Goal: Book appointment/travel/reservation

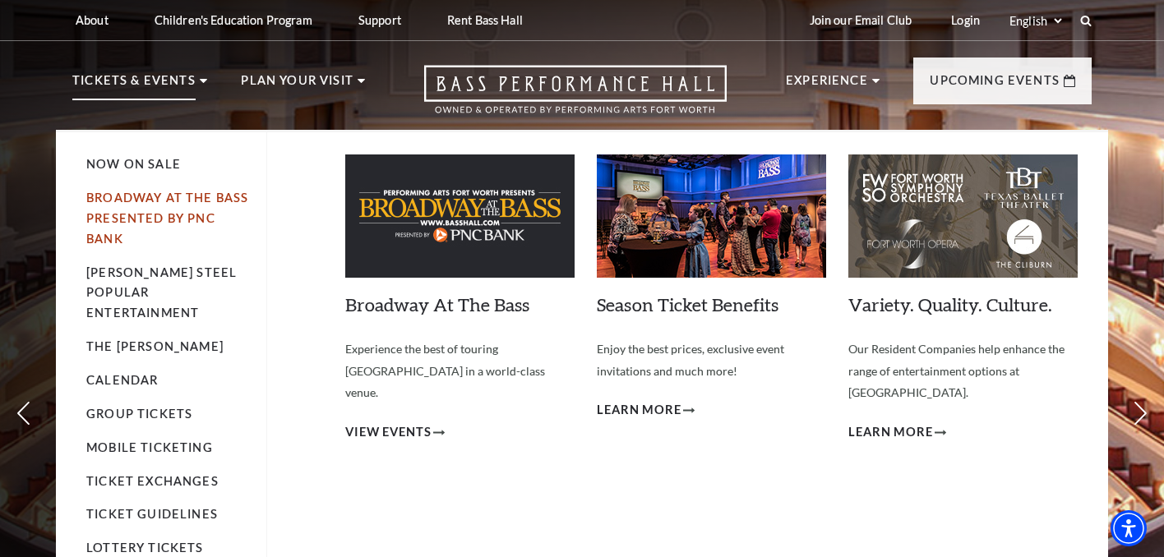
click at [193, 201] on link "Broadway At The Bass presented by PNC Bank" at bounding box center [167, 218] width 162 height 55
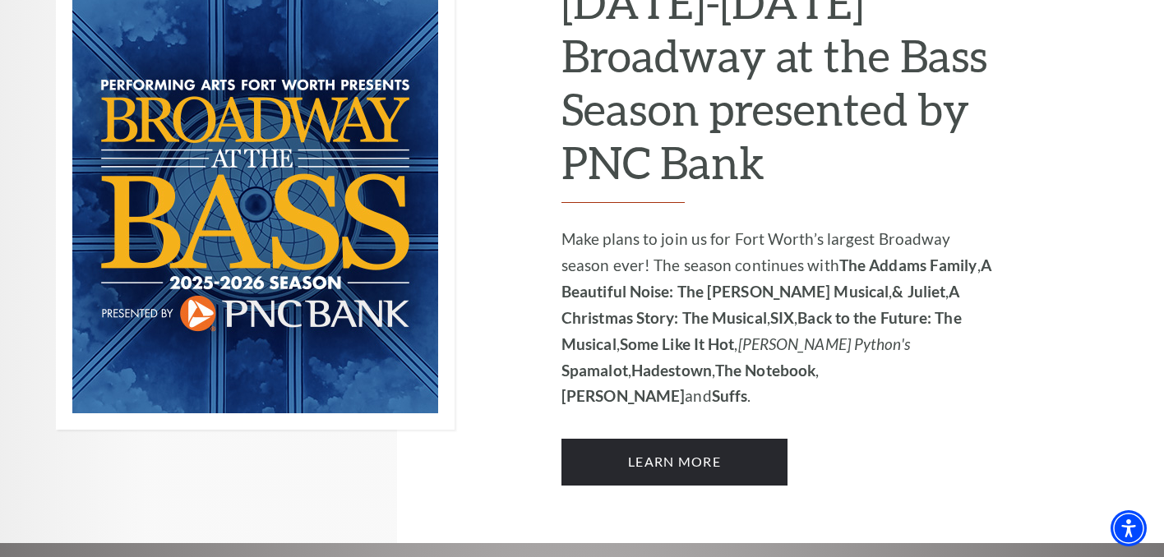
scroll to position [1169, 0]
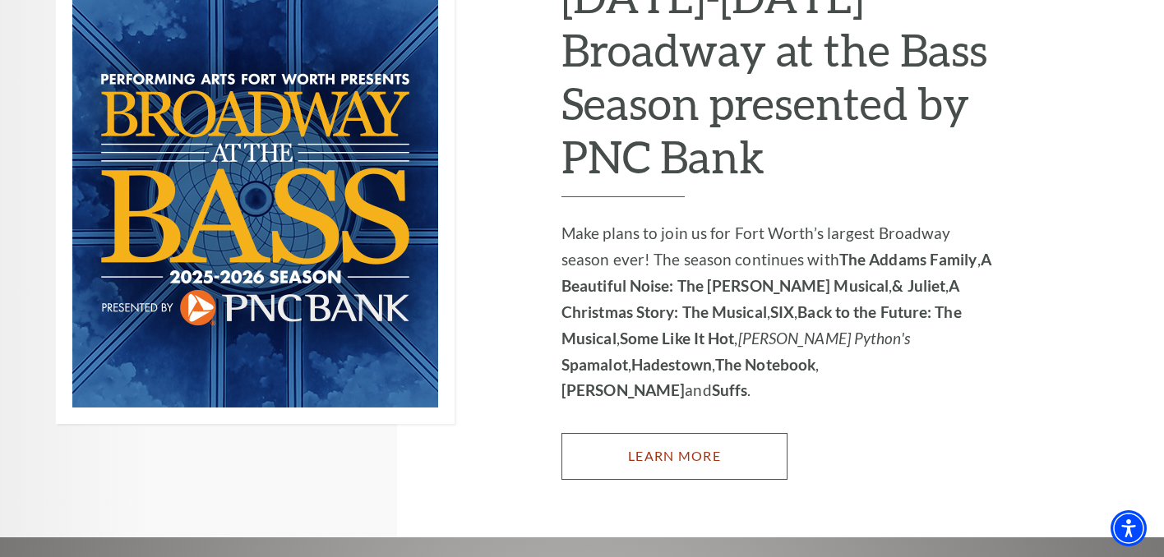
click at [727, 433] on link "Learn More" at bounding box center [674, 456] width 226 height 46
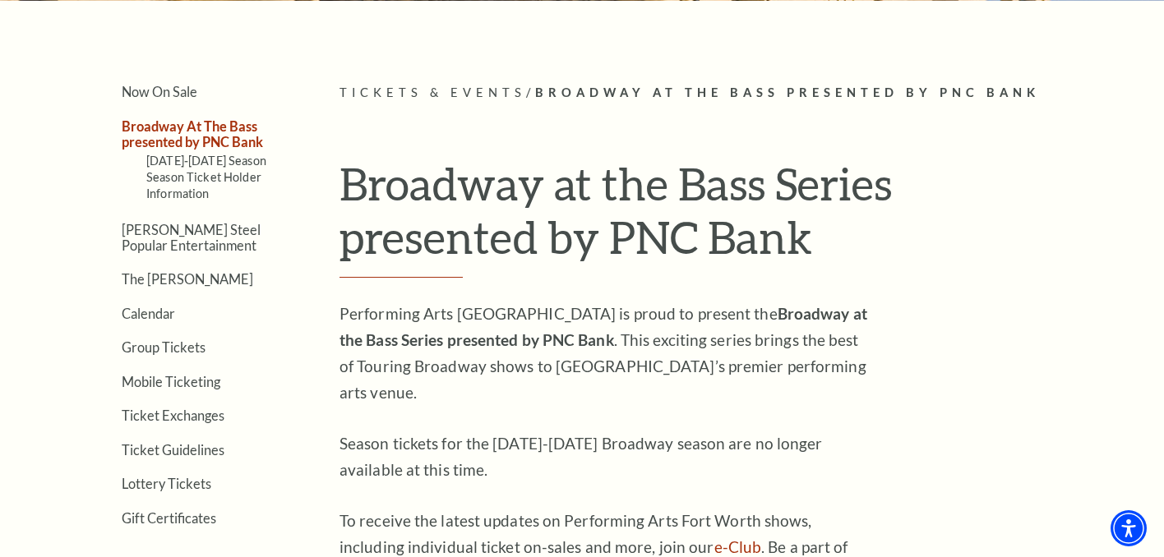
scroll to position [0, 0]
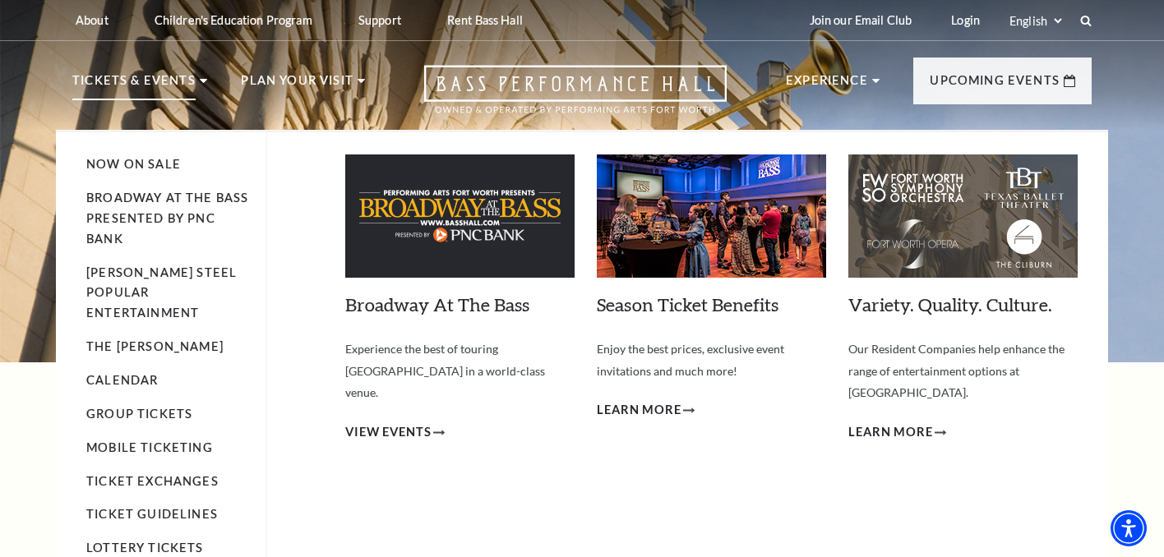
click at [200, 79] on icon at bounding box center [203, 81] width 7 height 4
click at [142, 165] on link "Now On Sale" at bounding box center [133, 164] width 94 height 14
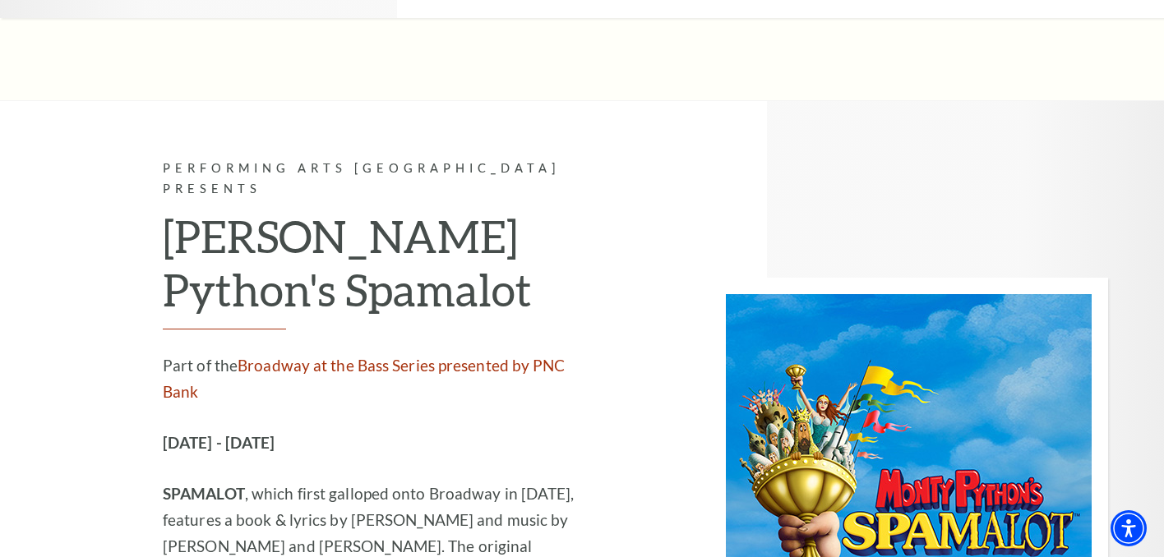
scroll to position [7442, 0]
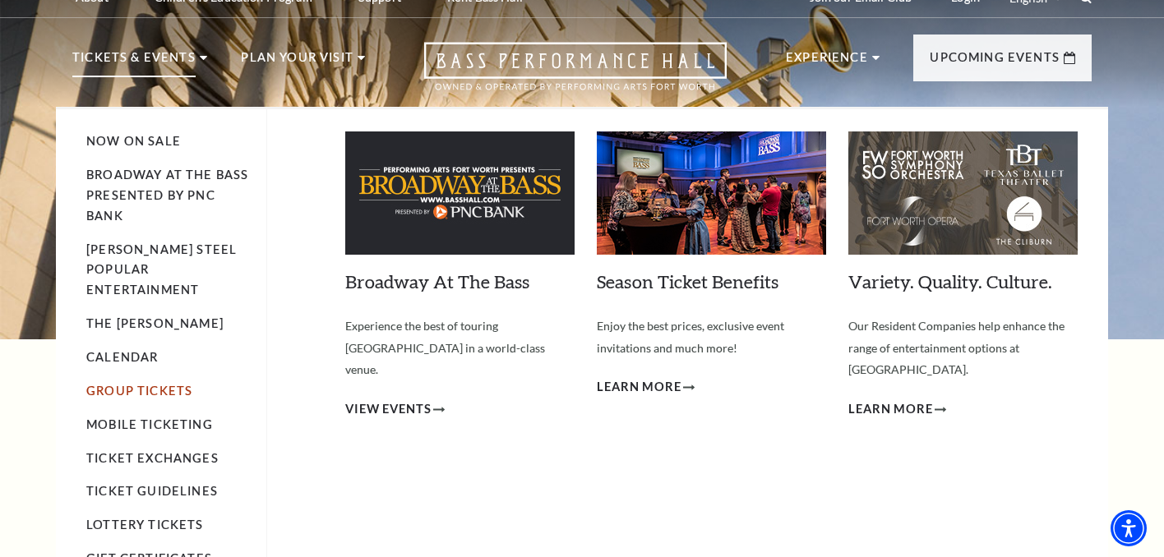
scroll to position [25, 0]
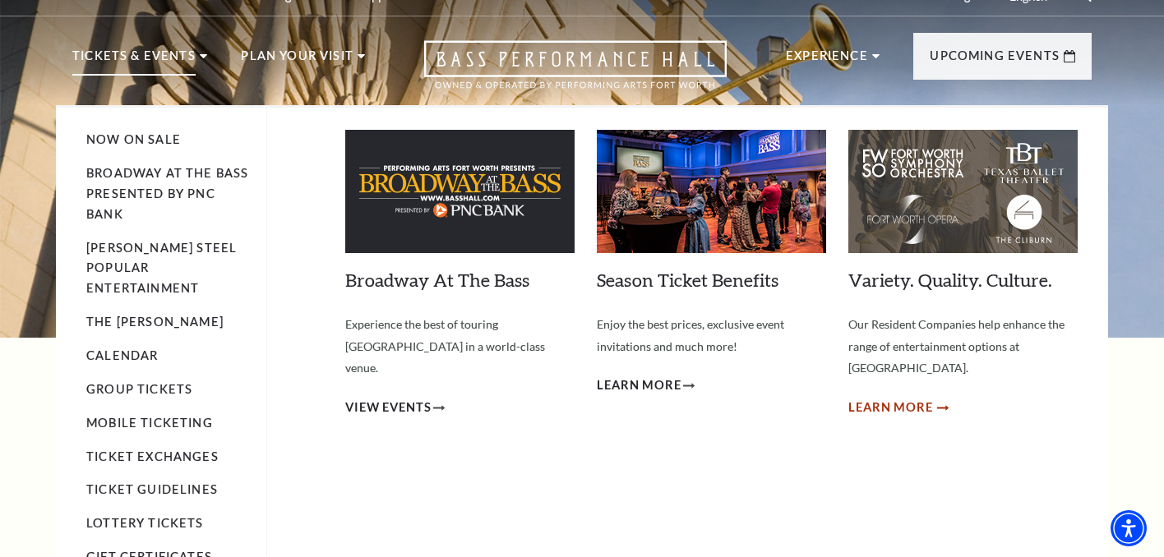
click at [913, 398] on span "Learn More" at bounding box center [890, 408] width 85 height 21
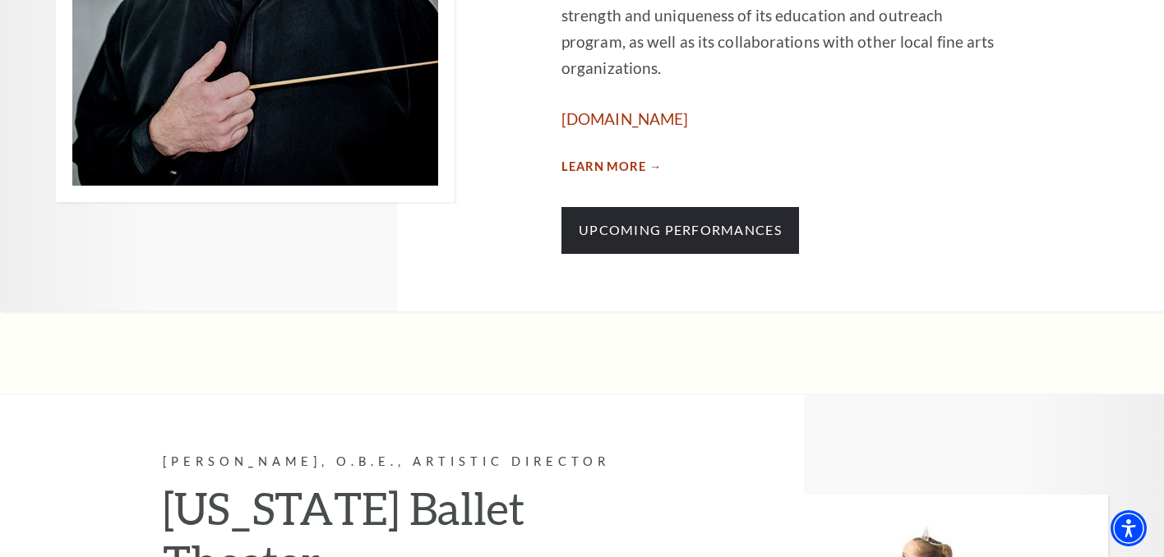
scroll to position [1201, 0]
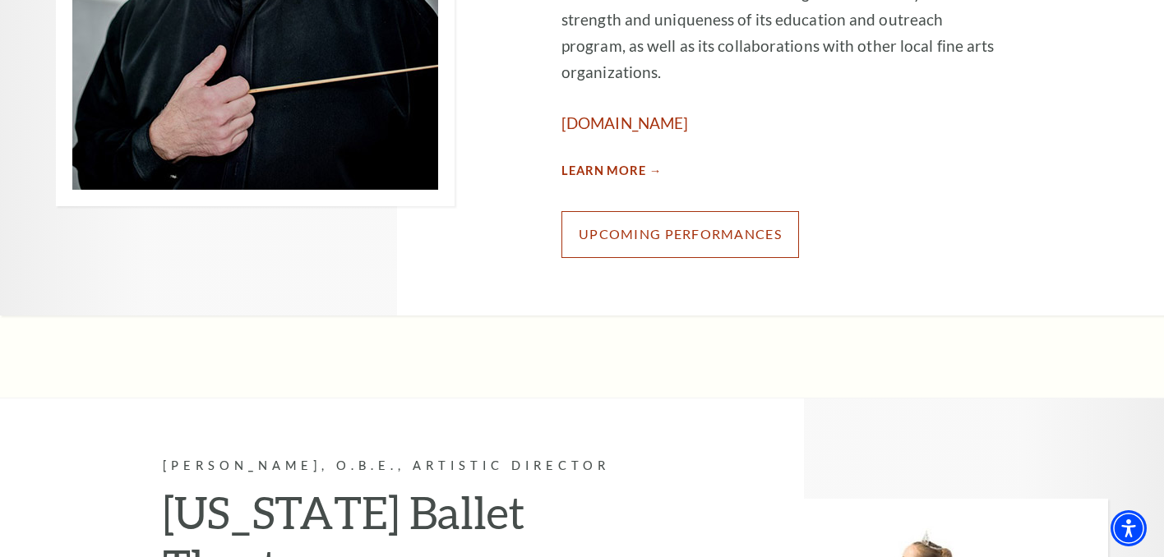
click at [708, 211] on link "Upcoming Performances" at bounding box center [679, 234] width 237 height 46
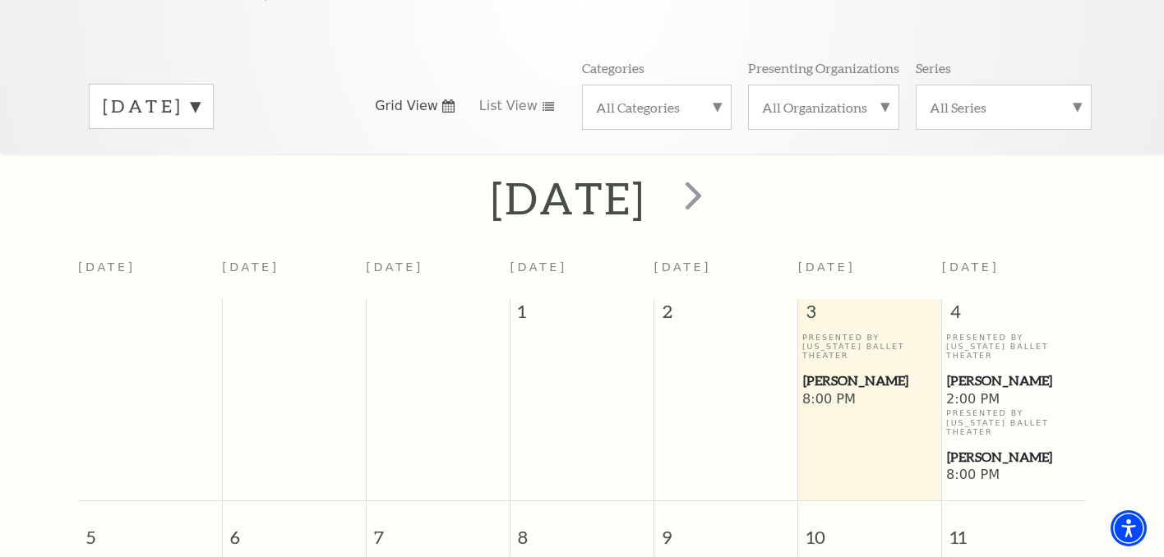
scroll to position [231, 0]
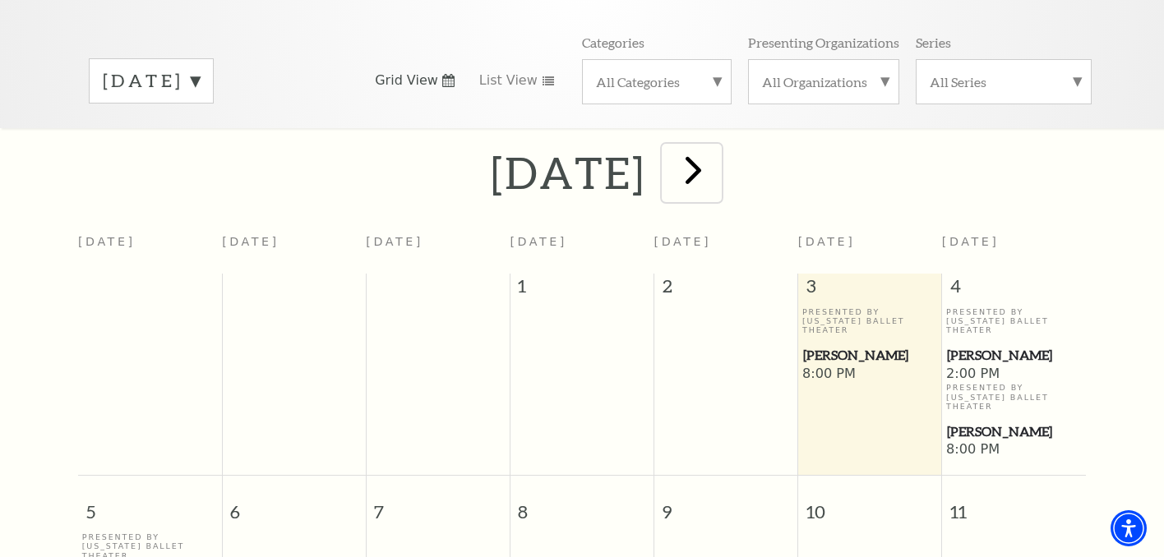
click at [717, 156] on span "next" at bounding box center [693, 169] width 47 height 47
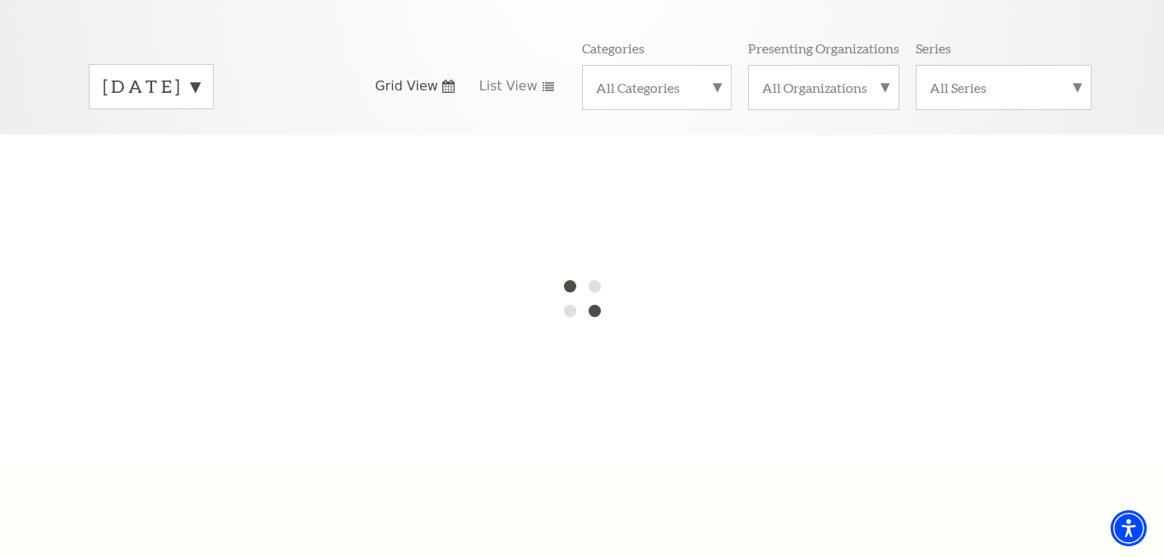
scroll to position [0, 0]
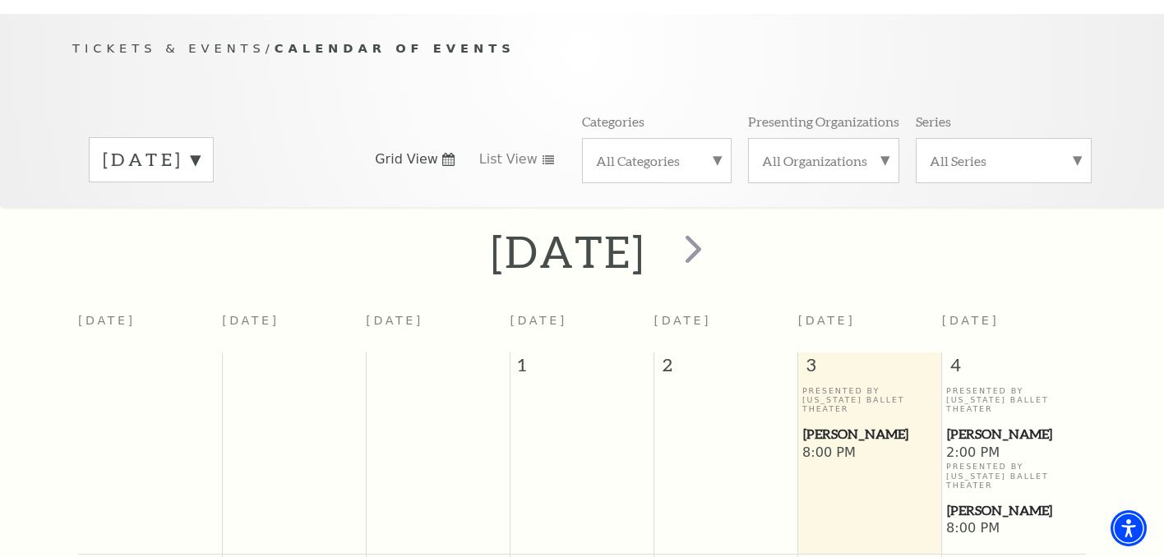
scroll to position [151, 0]
click at [717, 236] on span "next" at bounding box center [693, 249] width 47 height 47
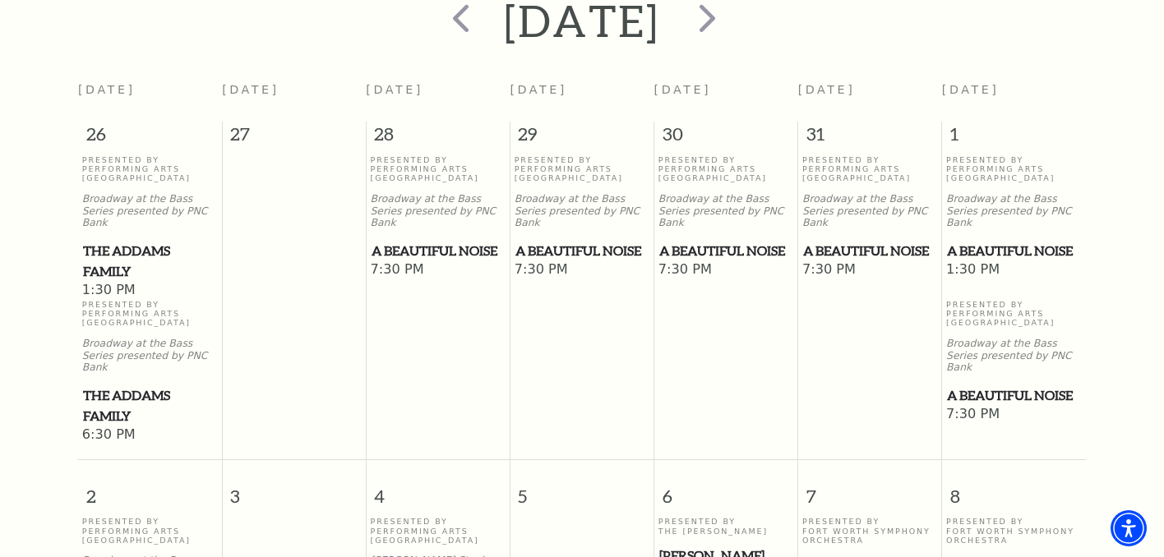
scroll to position [0, 0]
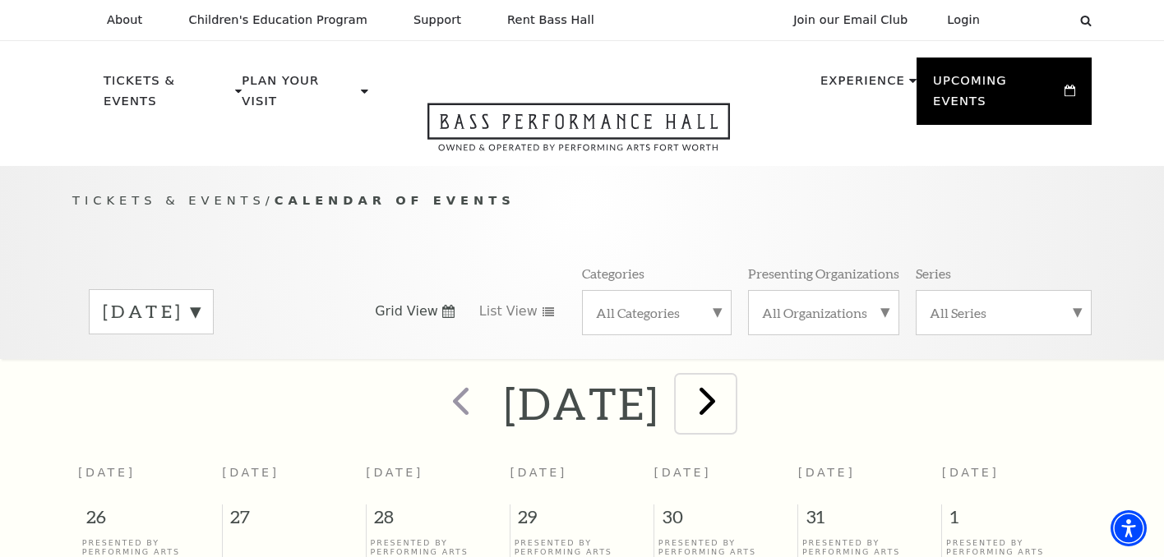
click at [730, 377] on span "next" at bounding box center [707, 400] width 47 height 47
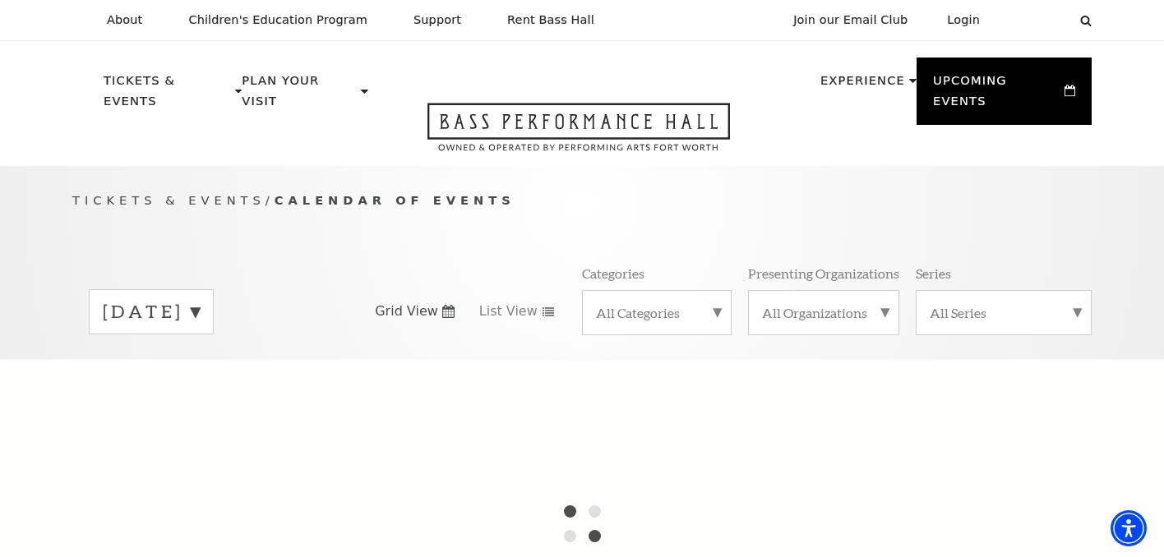
click at [200, 300] on label "[DATE]" at bounding box center [151, 311] width 97 height 25
click at [237, 363] on div at bounding box center [582, 523] width 1164 height 329
click at [419, 209] on div "Tickets & Events / Calendar of Events [DATE] [DATE] [DATE] [DATE] [DATE] [DATE]…" at bounding box center [582, 275] width 1052 height 168
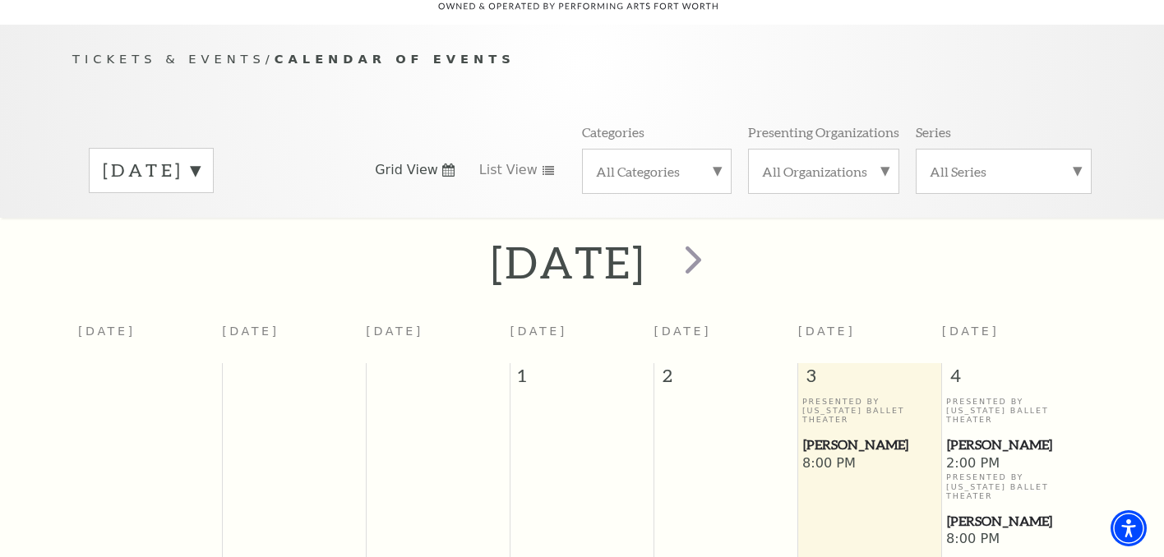
scroll to position [145, 0]
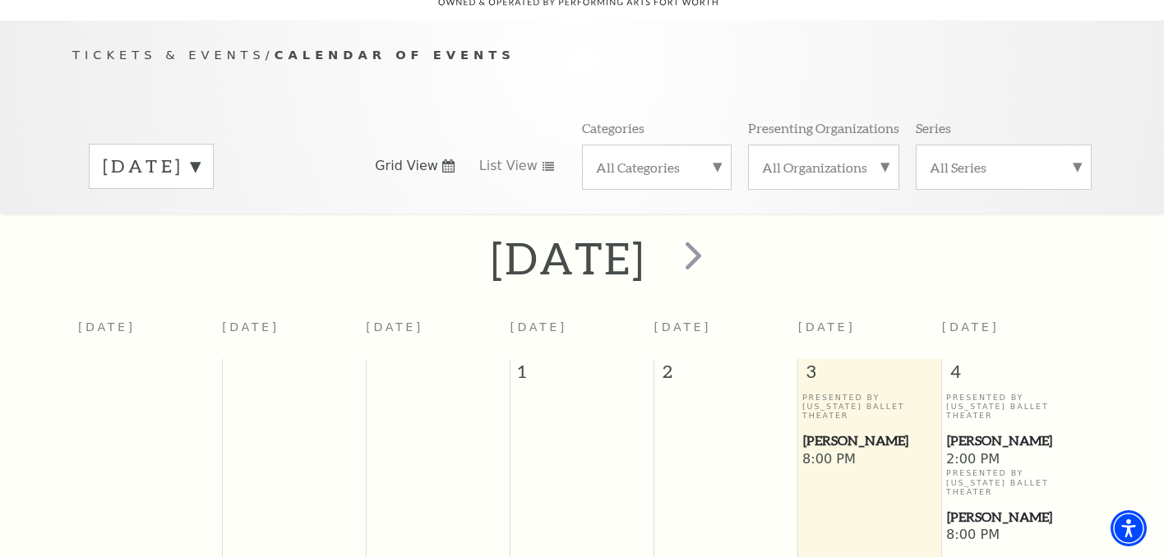
click at [200, 154] on label "[DATE]" at bounding box center [151, 166] width 97 height 25
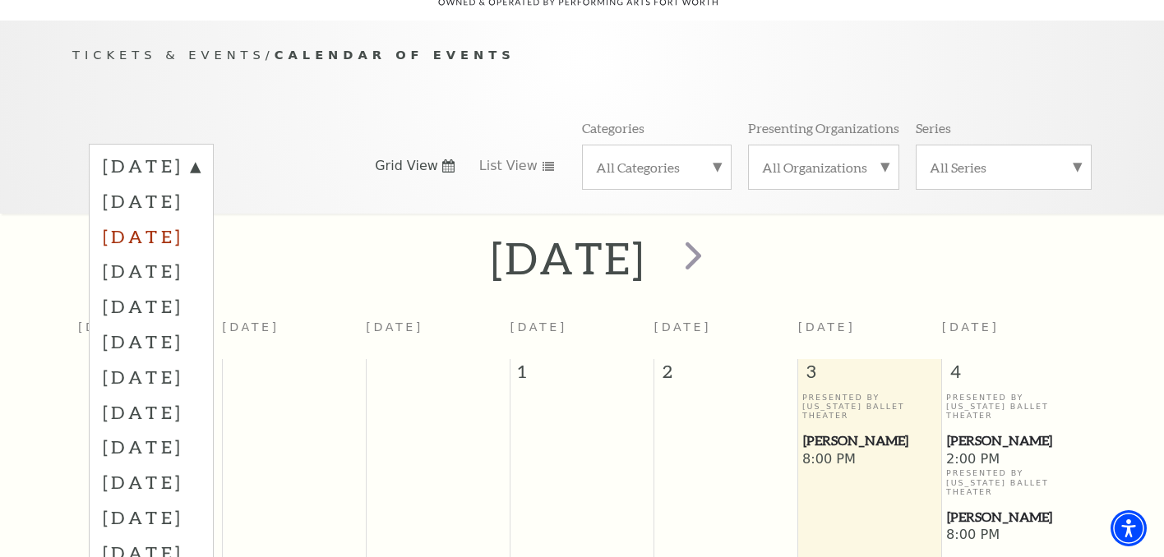
click at [200, 219] on label "[DATE]" at bounding box center [151, 236] width 97 height 35
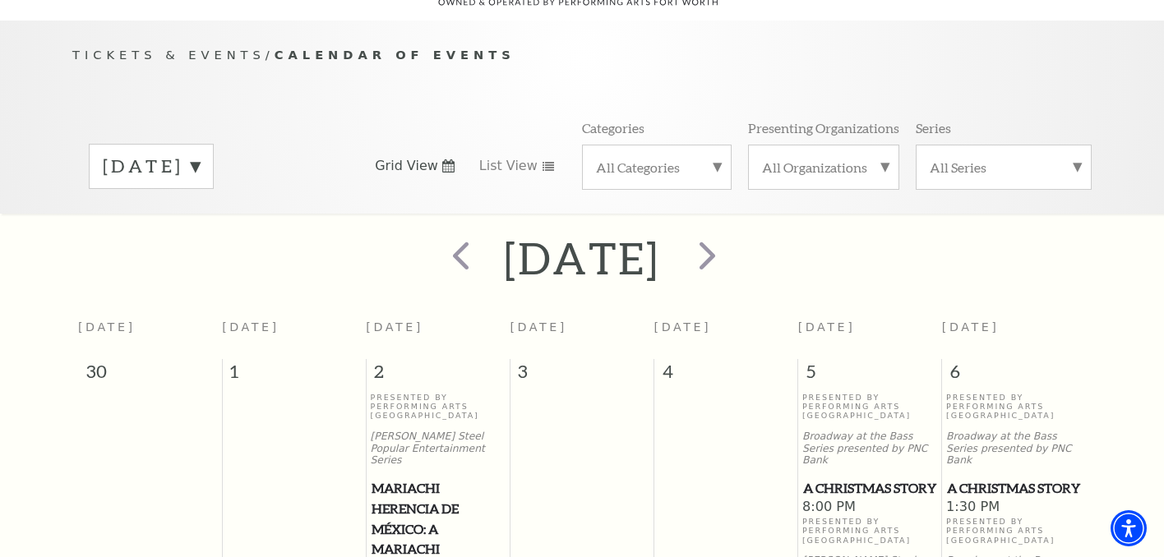
click at [200, 154] on label "[DATE]" at bounding box center [151, 166] width 97 height 25
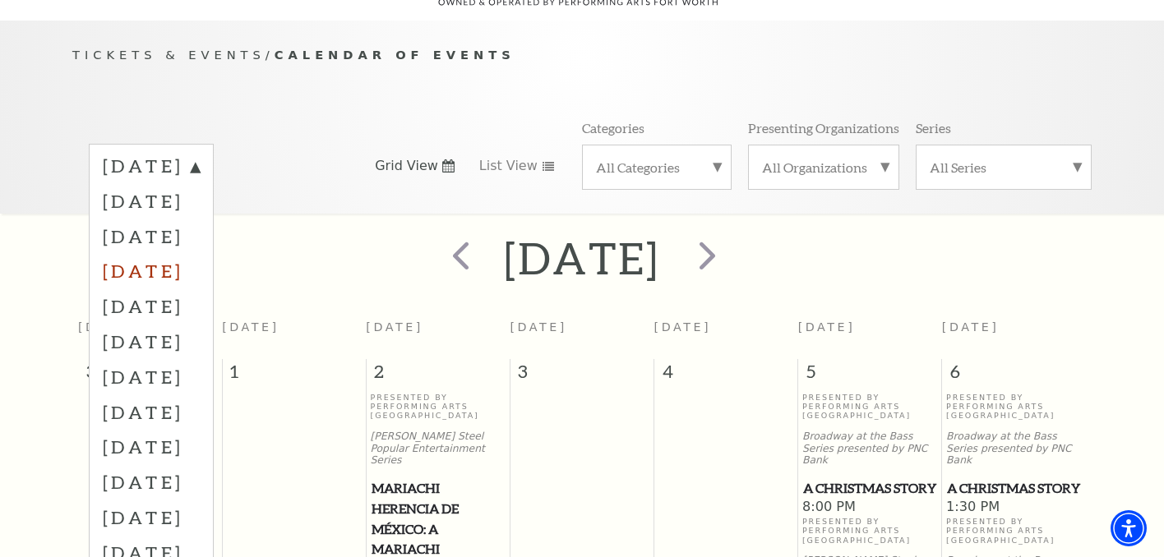
click at [200, 253] on label "[DATE]" at bounding box center [151, 270] width 97 height 35
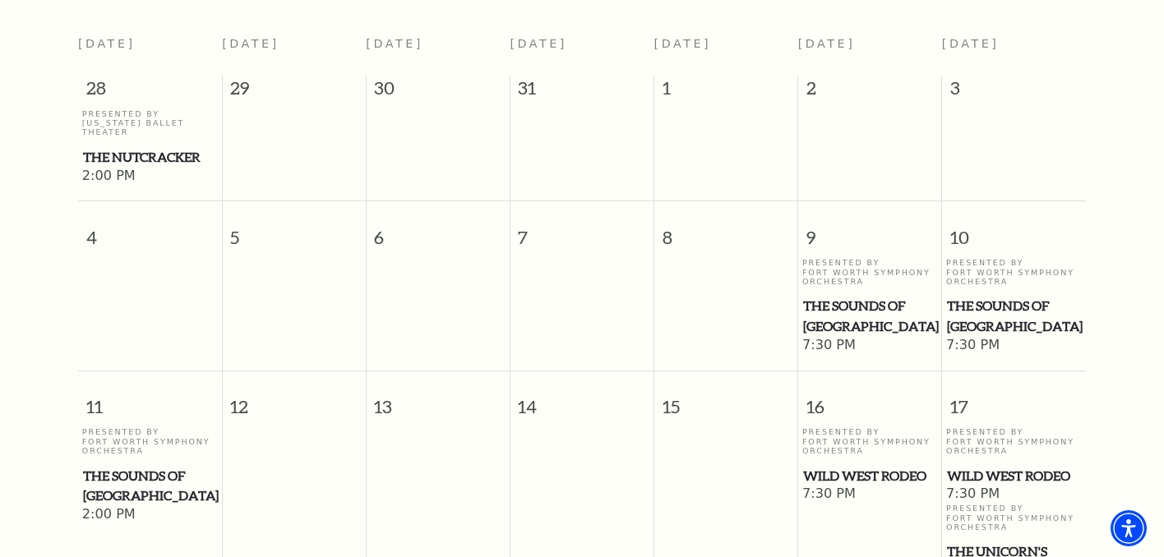
scroll to position [0, 0]
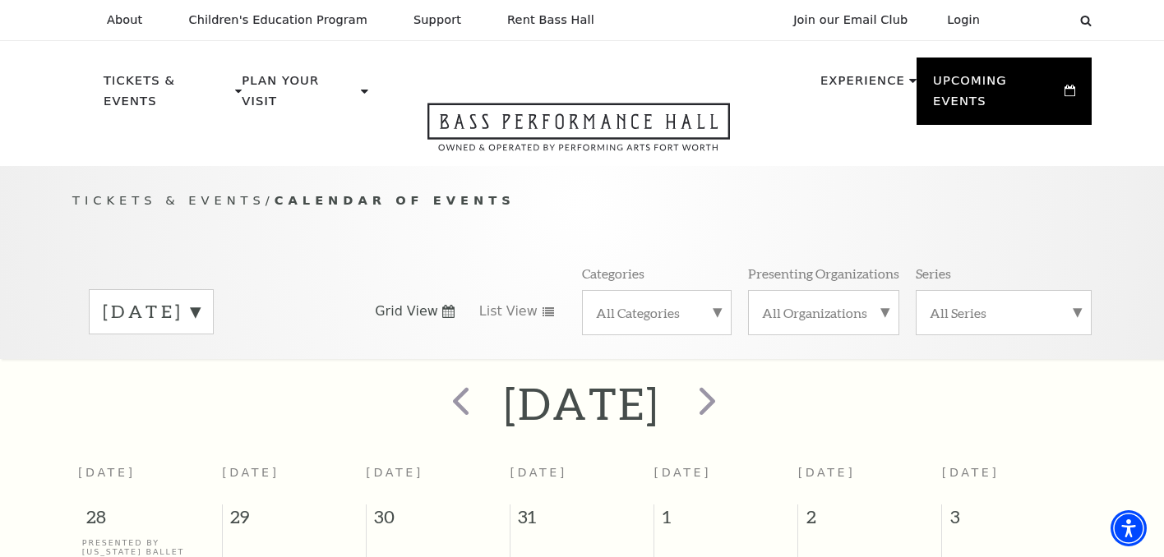
click at [200, 299] on label "[DATE]" at bounding box center [151, 311] width 97 height 25
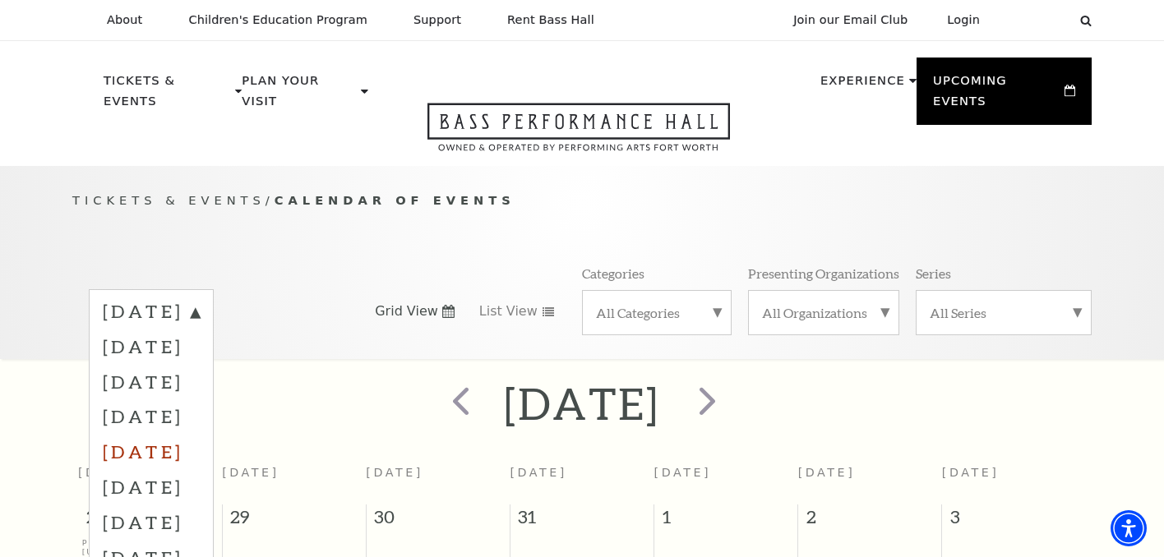
click at [200, 434] on label "[DATE]" at bounding box center [151, 451] width 97 height 35
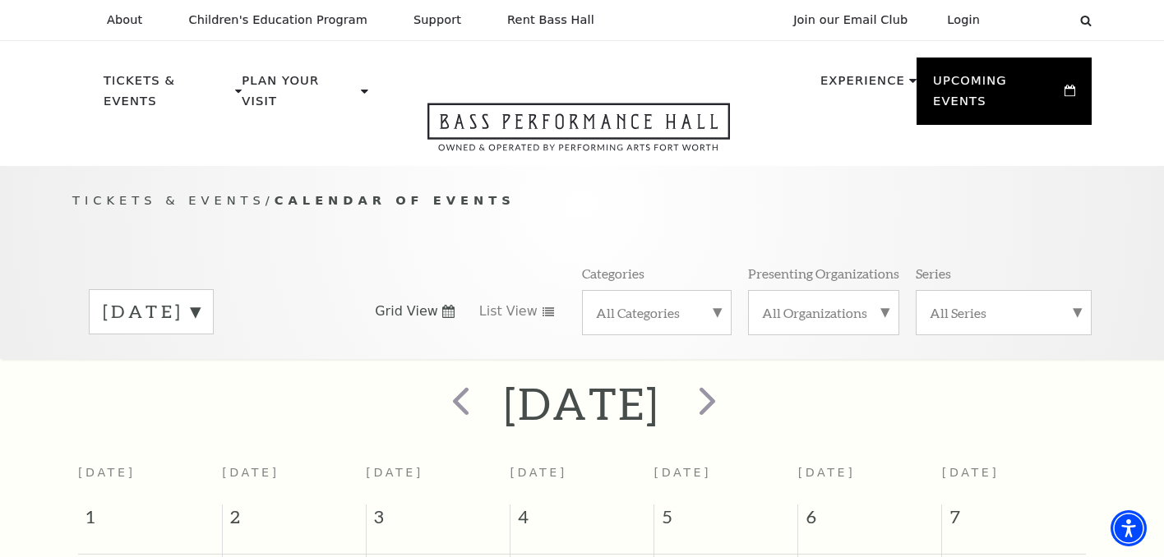
click at [200, 299] on label "[DATE]" at bounding box center [151, 311] width 97 height 25
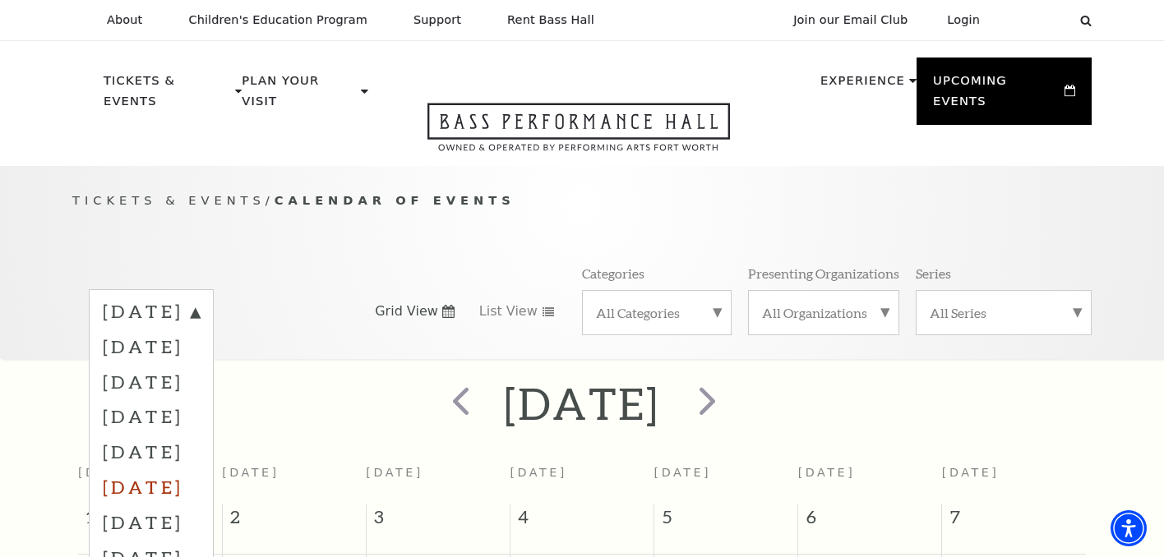
click at [200, 469] on label "[DATE]" at bounding box center [151, 486] width 97 height 35
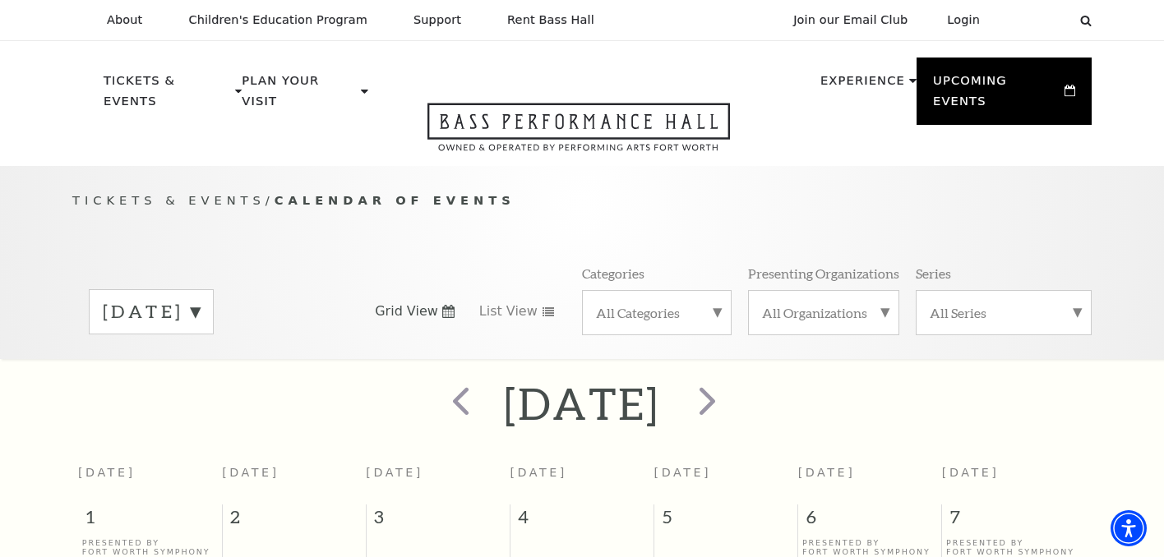
click at [200, 299] on label "[DATE]" at bounding box center [151, 311] width 97 height 25
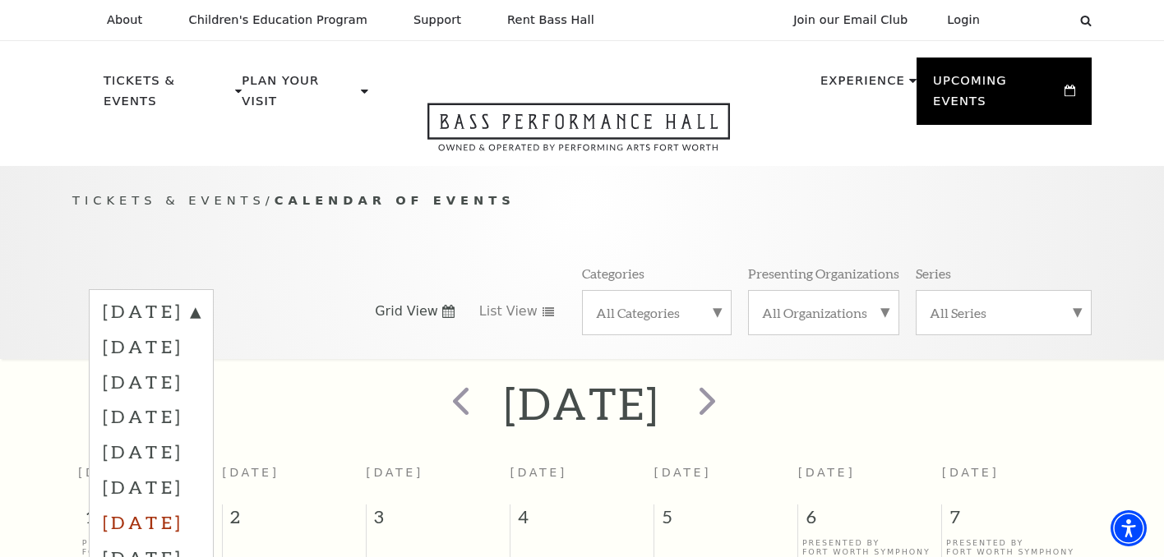
click at [200, 505] on label "[DATE]" at bounding box center [151, 522] width 97 height 35
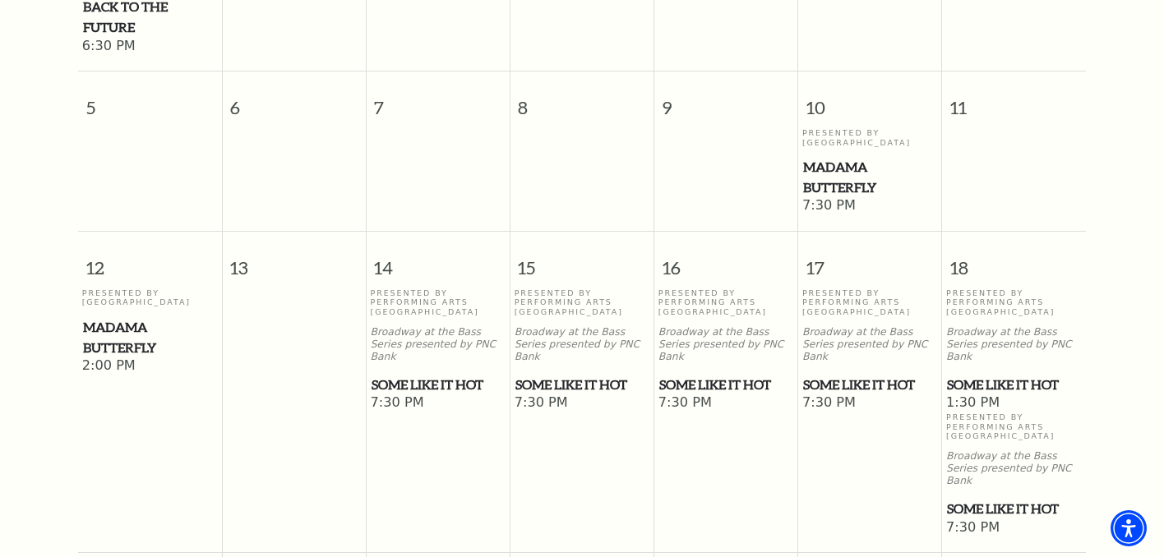
scroll to position [803, 0]
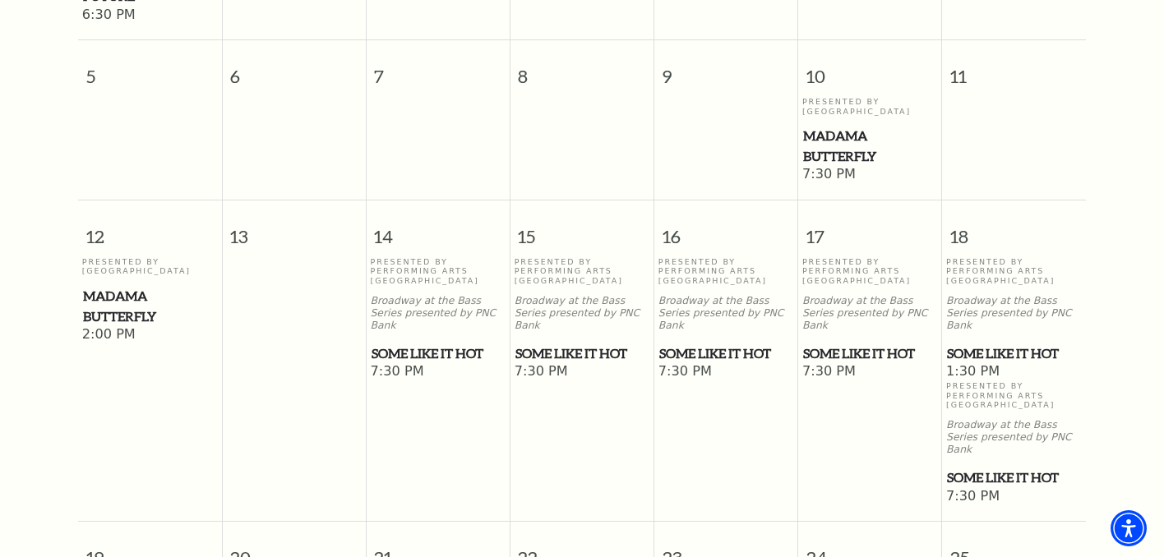
click at [131, 286] on span "Madama Butterfly" at bounding box center [150, 306] width 134 height 40
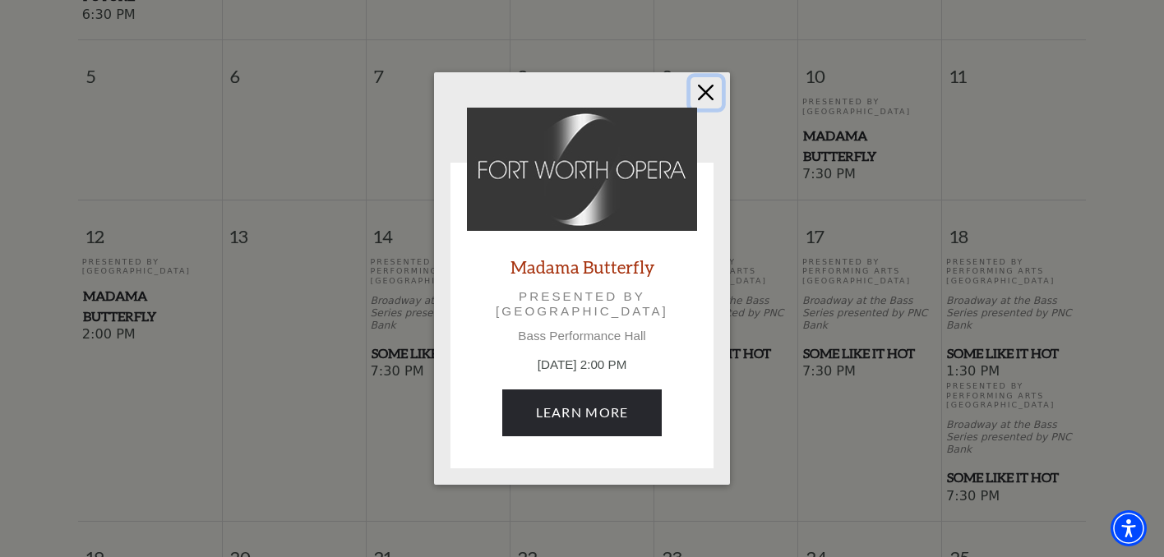
click at [710, 86] on button "Close" at bounding box center [705, 92] width 31 height 31
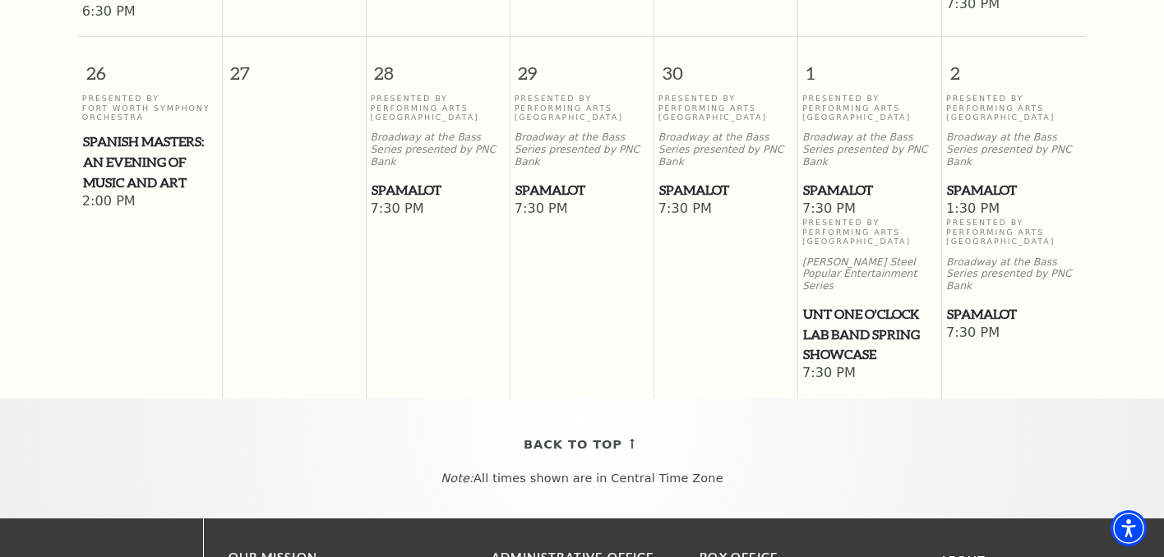
scroll to position [1611, 0]
